Goal: Transaction & Acquisition: Purchase product/service

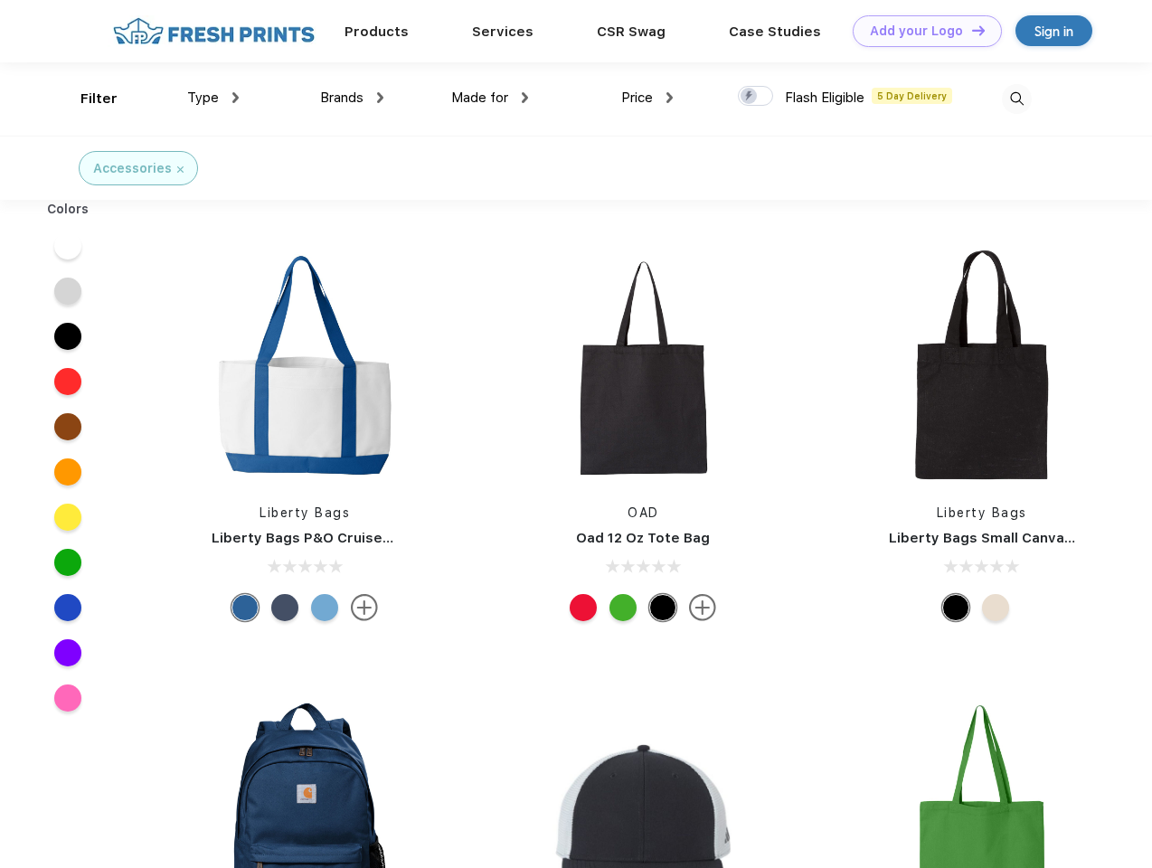
click at [921, 31] on link "Add your Logo Design Tool" at bounding box center [927, 31] width 149 height 32
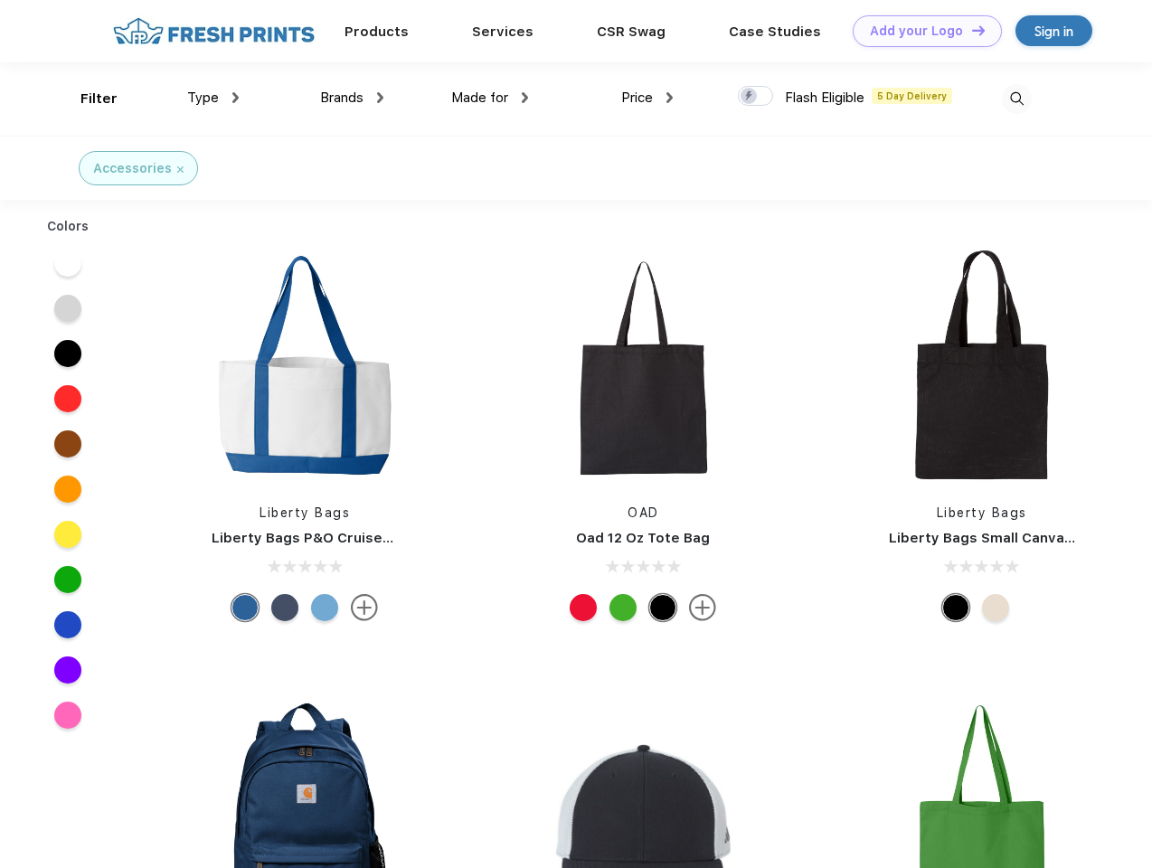
click at [0, 0] on div "Design Tool" at bounding box center [0, 0] width 0 height 0
click at [971, 30] on link "Add your Logo Design Tool" at bounding box center [927, 31] width 149 height 32
click at [87, 99] on div "Filter" at bounding box center [99, 99] width 37 height 21
click at [213, 98] on span "Type" at bounding box center [203, 98] width 32 height 16
click at [352, 98] on span "Brands" at bounding box center [341, 98] width 43 height 16
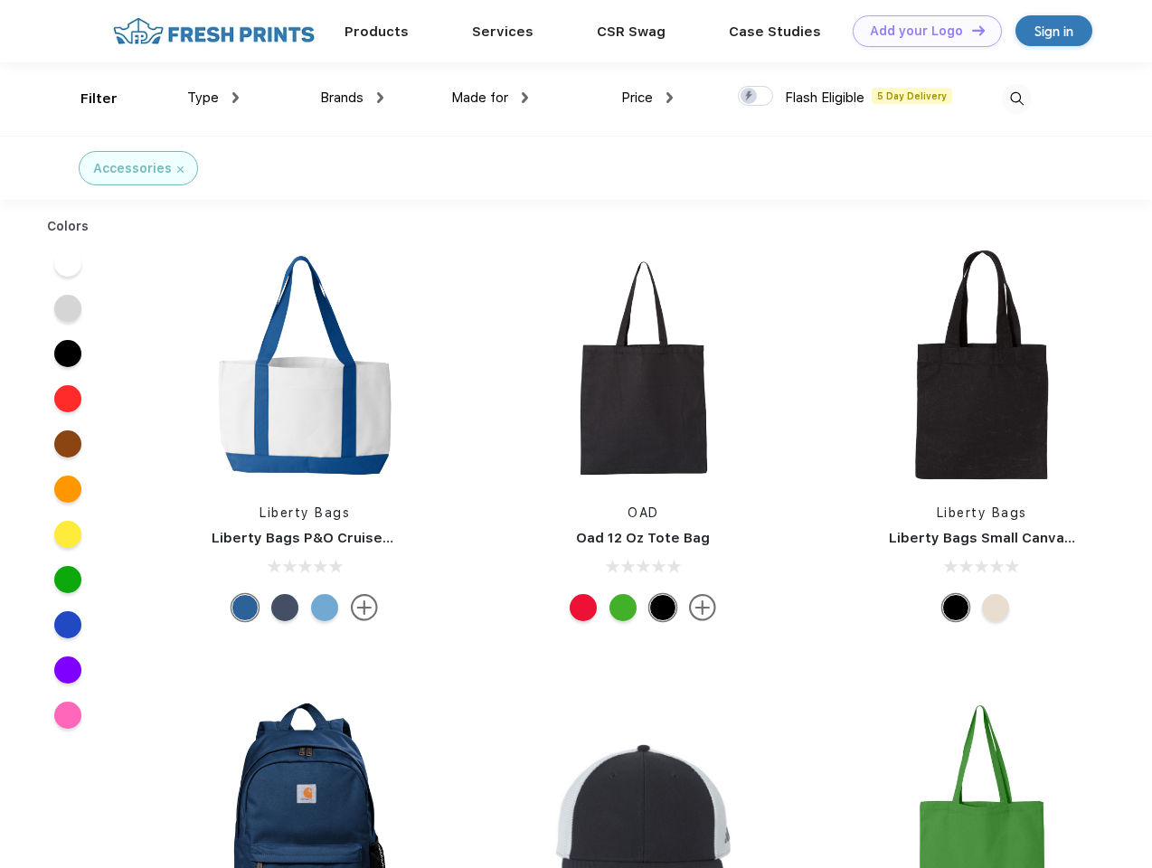
click at [490, 98] on span "Made for" at bounding box center [479, 98] width 57 height 16
click at [648, 98] on span "Price" at bounding box center [637, 98] width 32 height 16
click at [756, 97] on div at bounding box center [755, 96] width 35 height 20
click at [750, 97] on input "checkbox" at bounding box center [744, 91] width 12 height 12
click at [1017, 99] on img at bounding box center [1017, 99] width 30 height 30
